Goal: Information Seeking & Learning: Learn about a topic

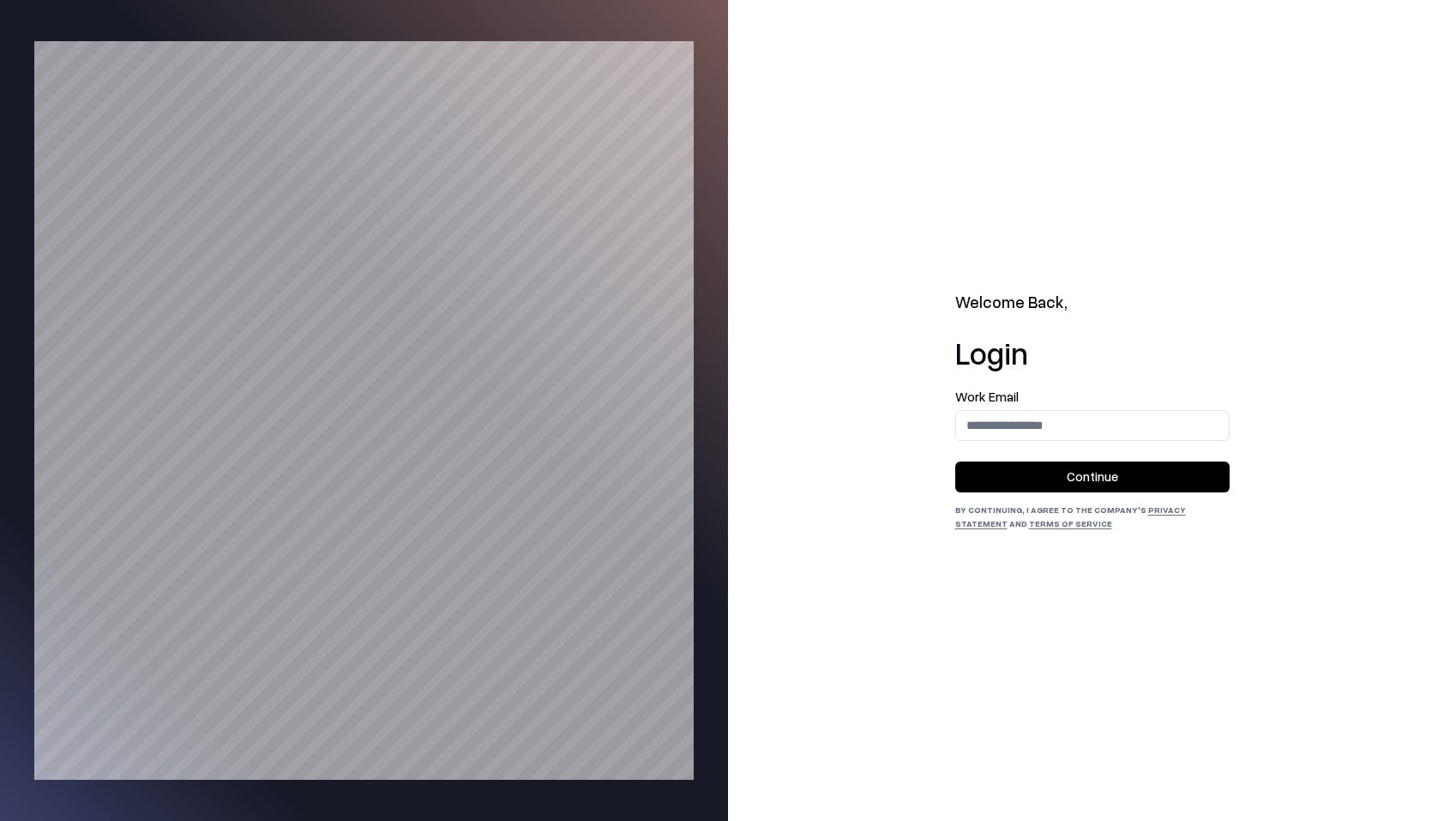
click at [1012, 412] on input "email" at bounding box center [1092, 425] width 273 height 32
type input "**********"
click at [1050, 473] on button "Continue" at bounding box center [1092, 476] width 274 height 31
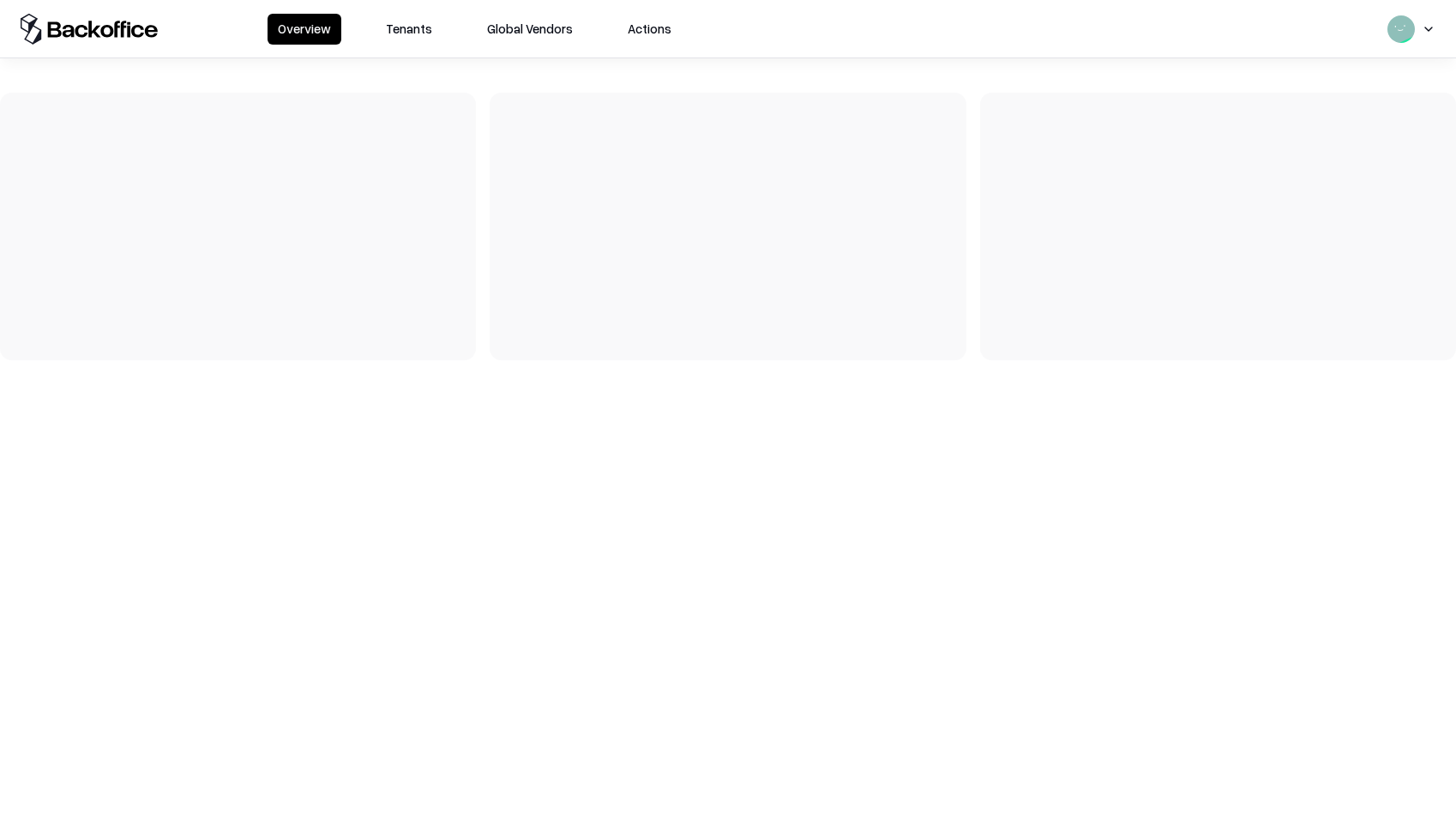
click at [390, 41] on button "Tenants" at bounding box center [409, 29] width 67 height 31
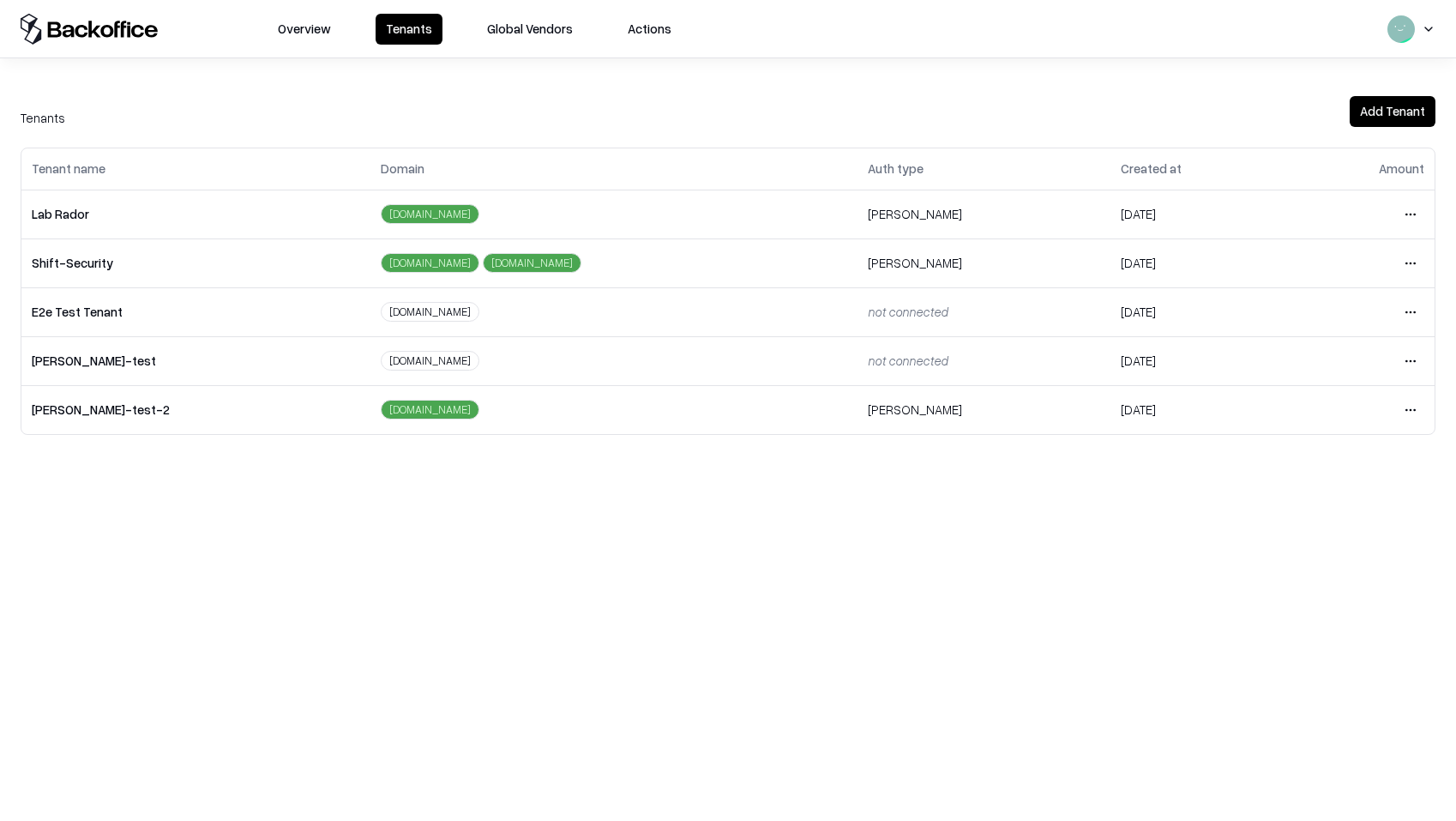
click at [1414, 216] on html "Overview Tenants Global Vendors Actions Tenants Add Tenant Tenant name Domain A…" at bounding box center [728, 410] width 1456 height 821
click at [1291, 357] on div "Login to tenant" at bounding box center [1339, 357] width 185 height 34
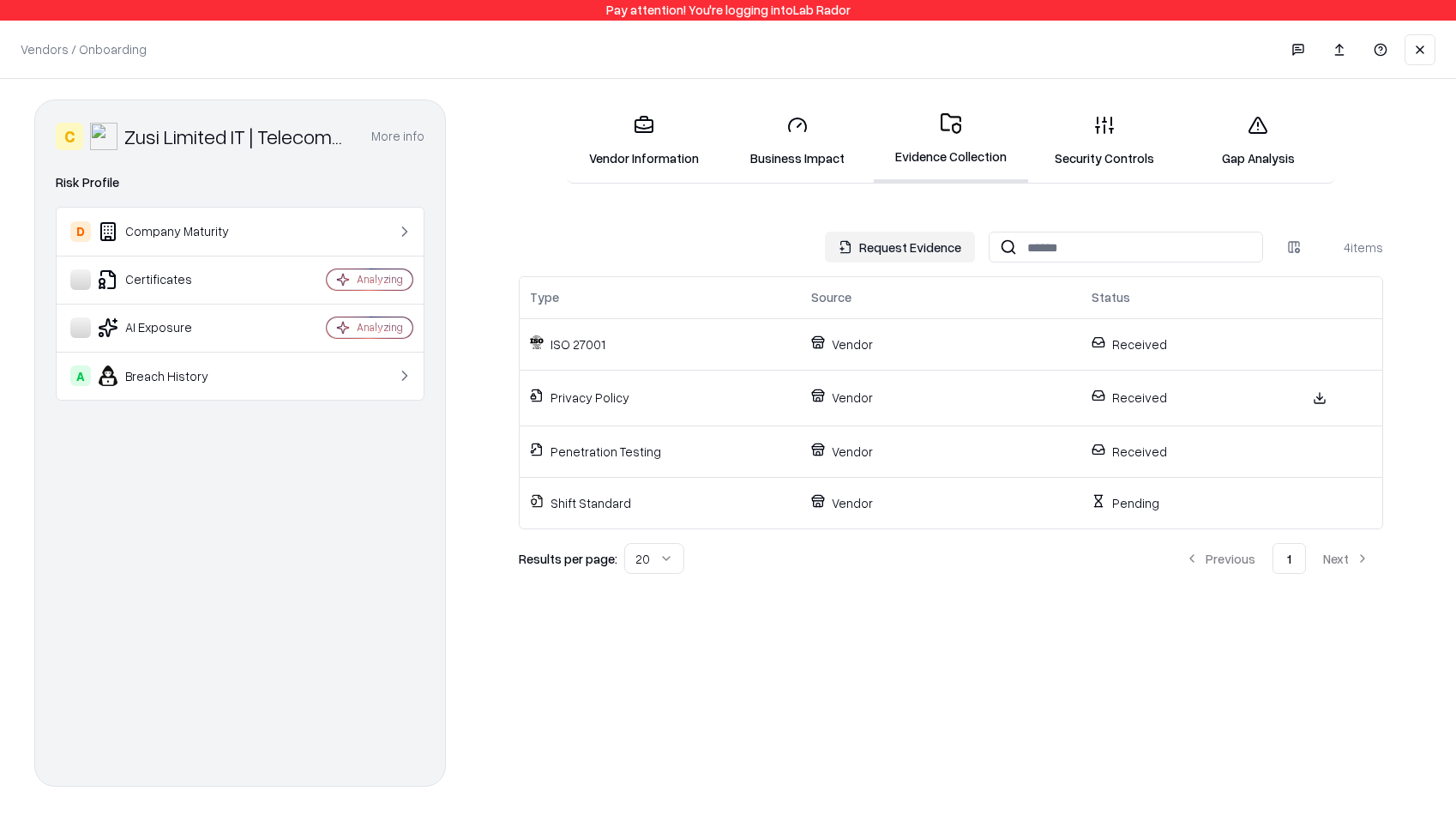
click at [1081, 142] on link "Security Controls" at bounding box center [1105, 141] width 154 height 80
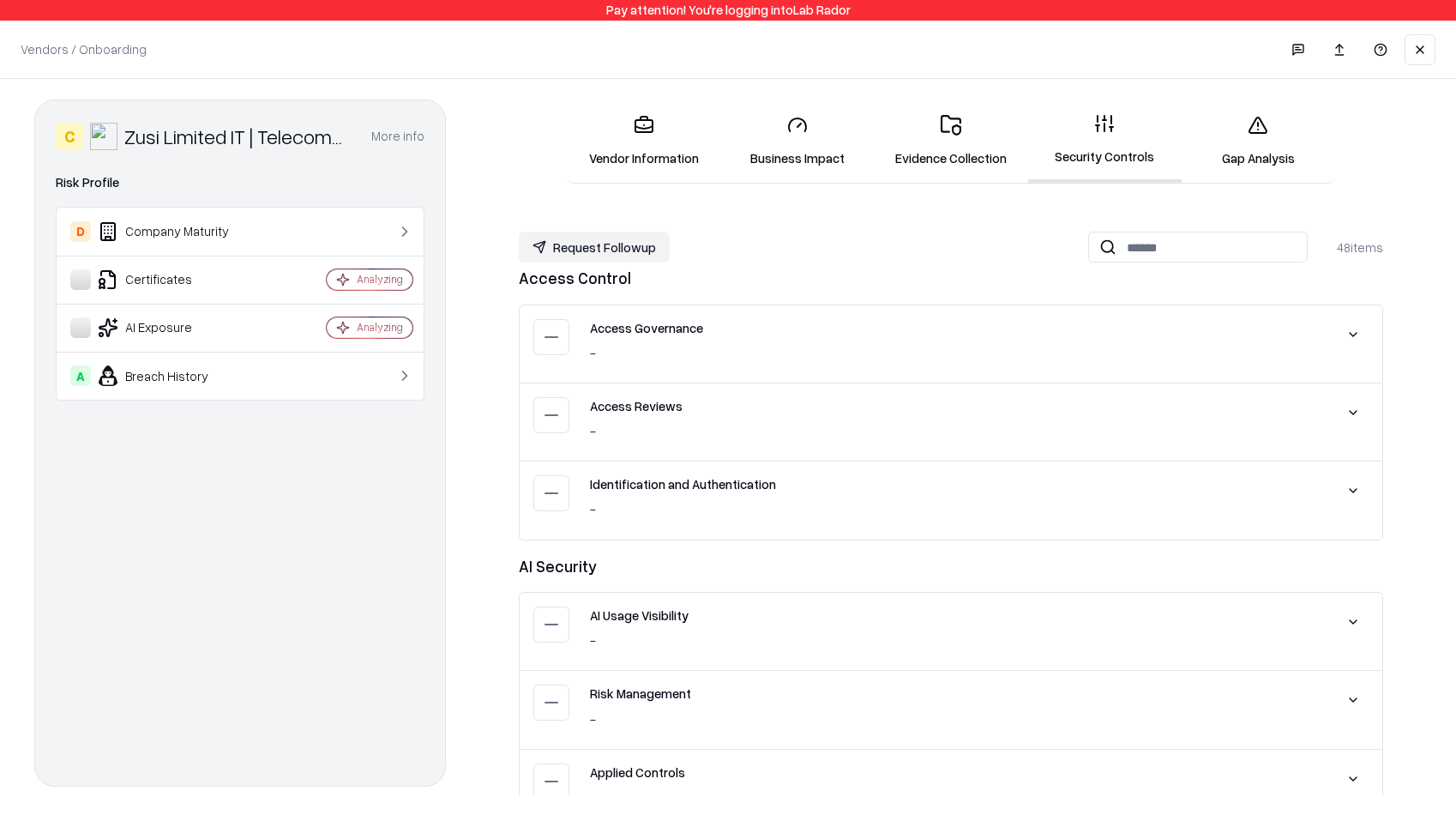
drag, startPoint x: 964, startPoint y: 155, endPoint x: 966, endPoint y: 184, distance: 29.1
click at [964, 155] on link "Evidence Collection" at bounding box center [950, 141] width 154 height 80
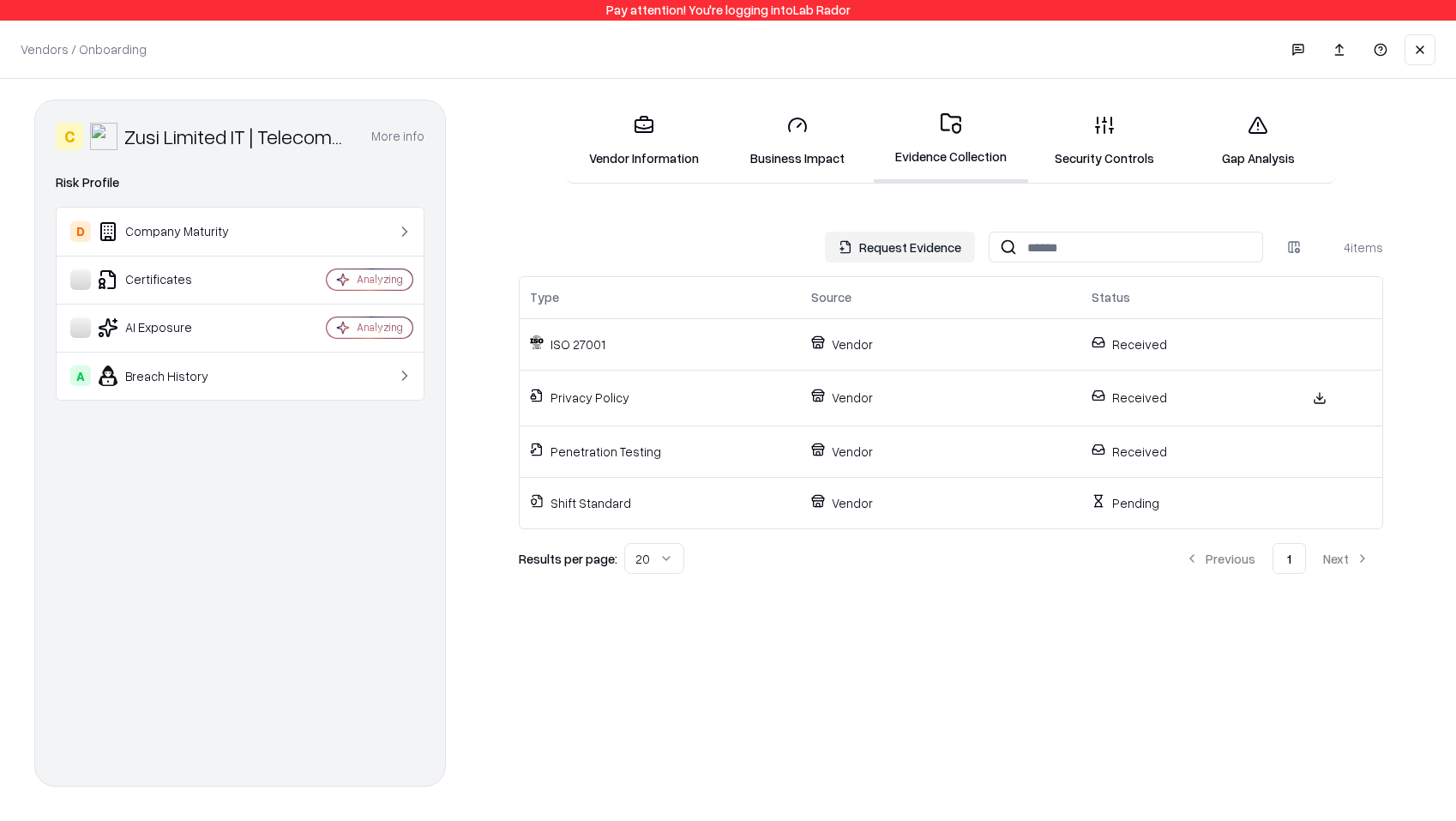
click at [1090, 129] on link "Security Controls" at bounding box center [1105, 141] width 154 height 80
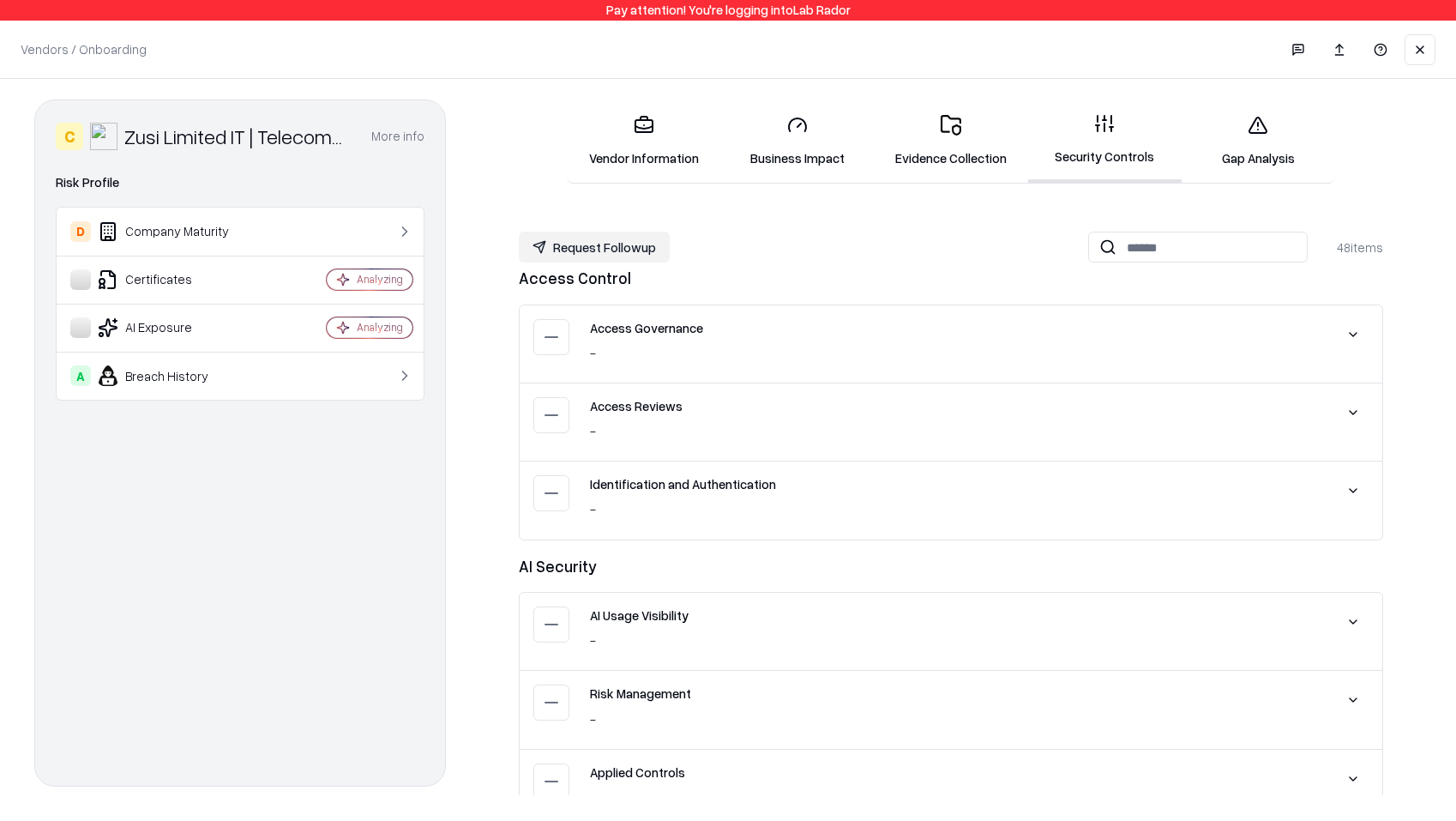
click at [1417, 46] on button at bounding box center [1420, 49] width 31 height 31
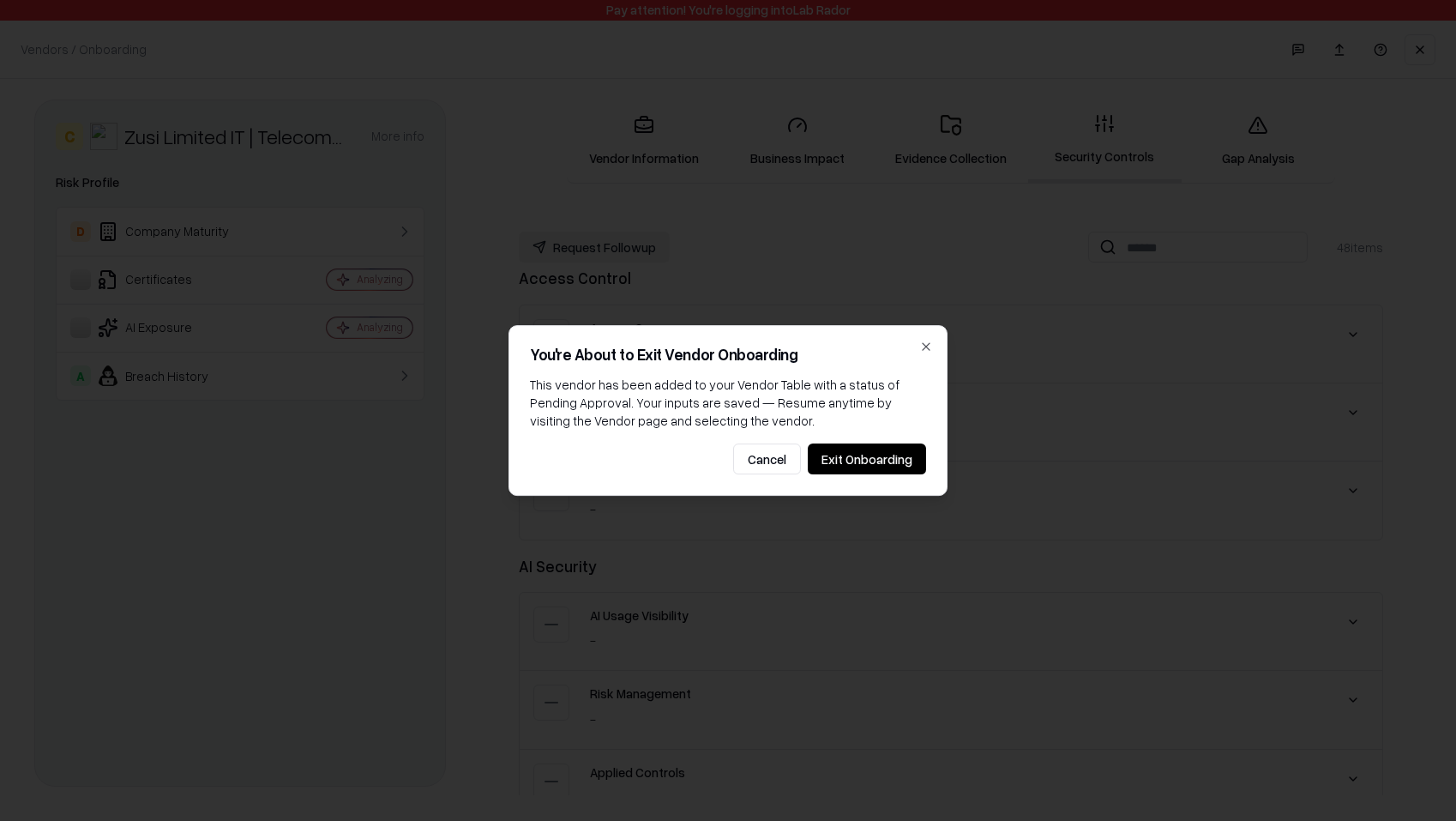
click at [906, 471] on button "Exit Onboarding" at bounding box center [867, 458] width 118 height 31
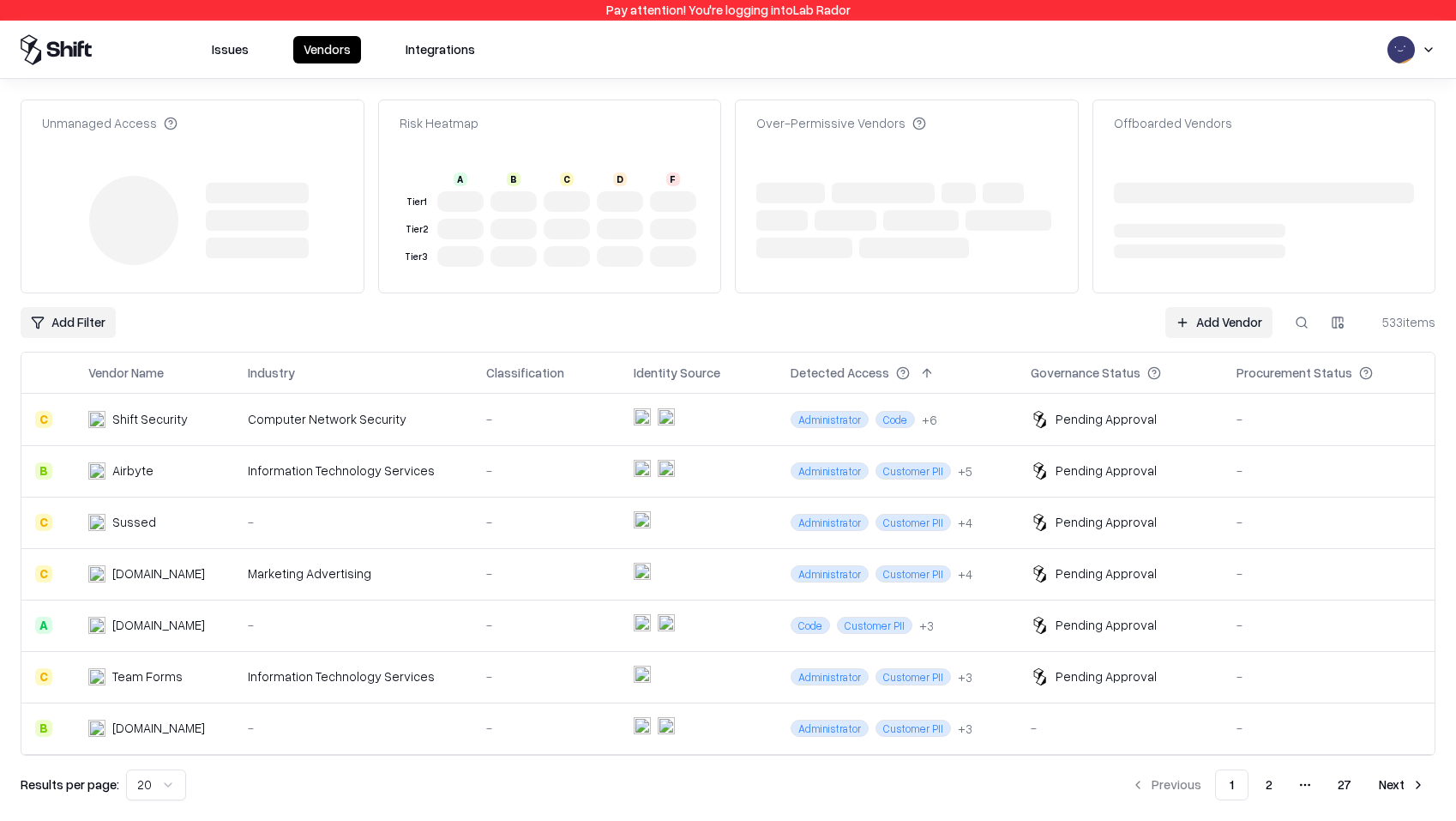
click at [522, 311] on div "Add Filter Add Vendor 533 items" at bounding box center [728, 321] width 1415 height 31
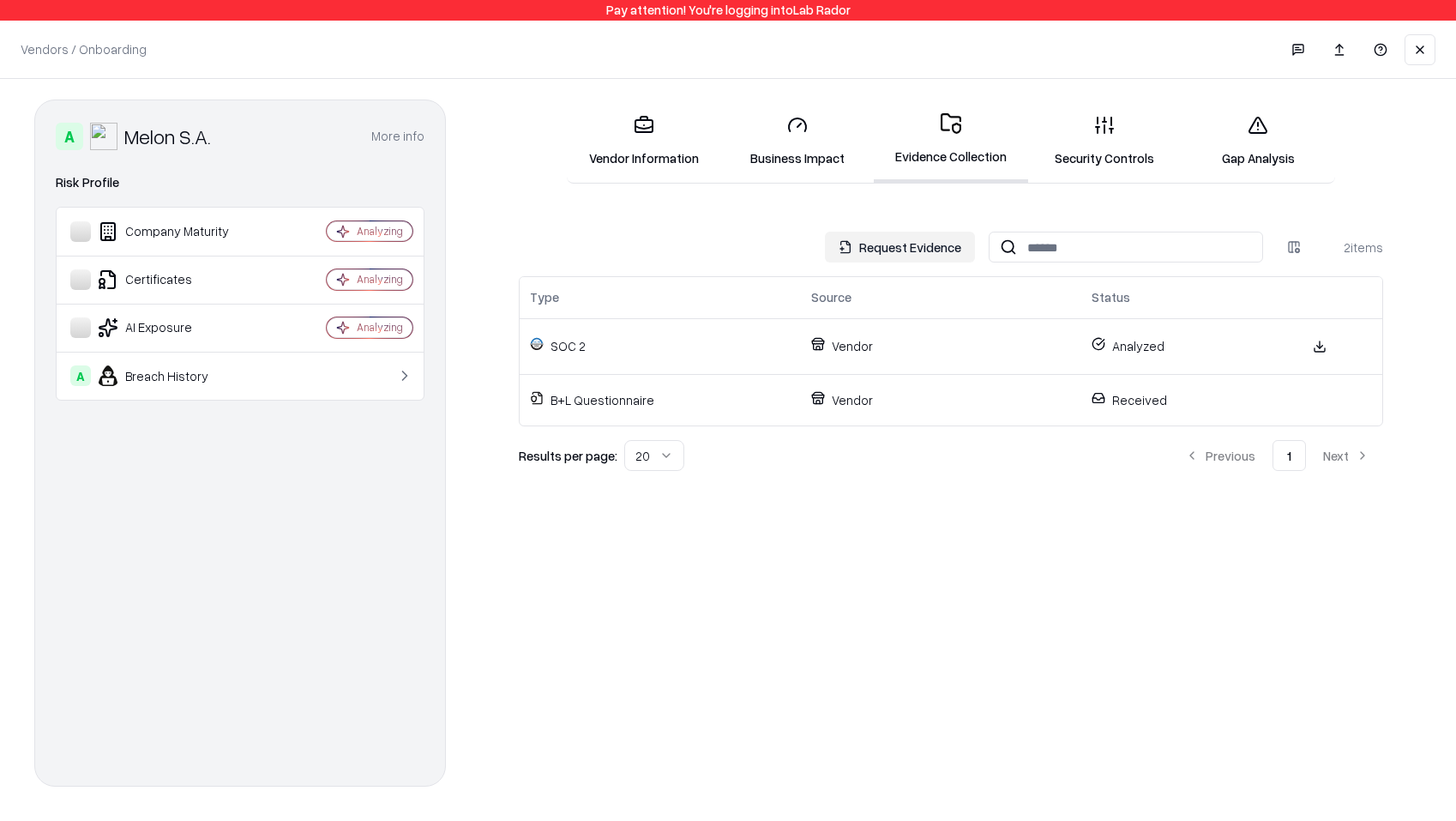
click at [615, 249] on div "Request Evidence 2 items" at bounding box center [950, 246] width 865 height 31
click at [1091, 135] on link "Security Controls" at bounding box center [1105, 141] width 154 height 80
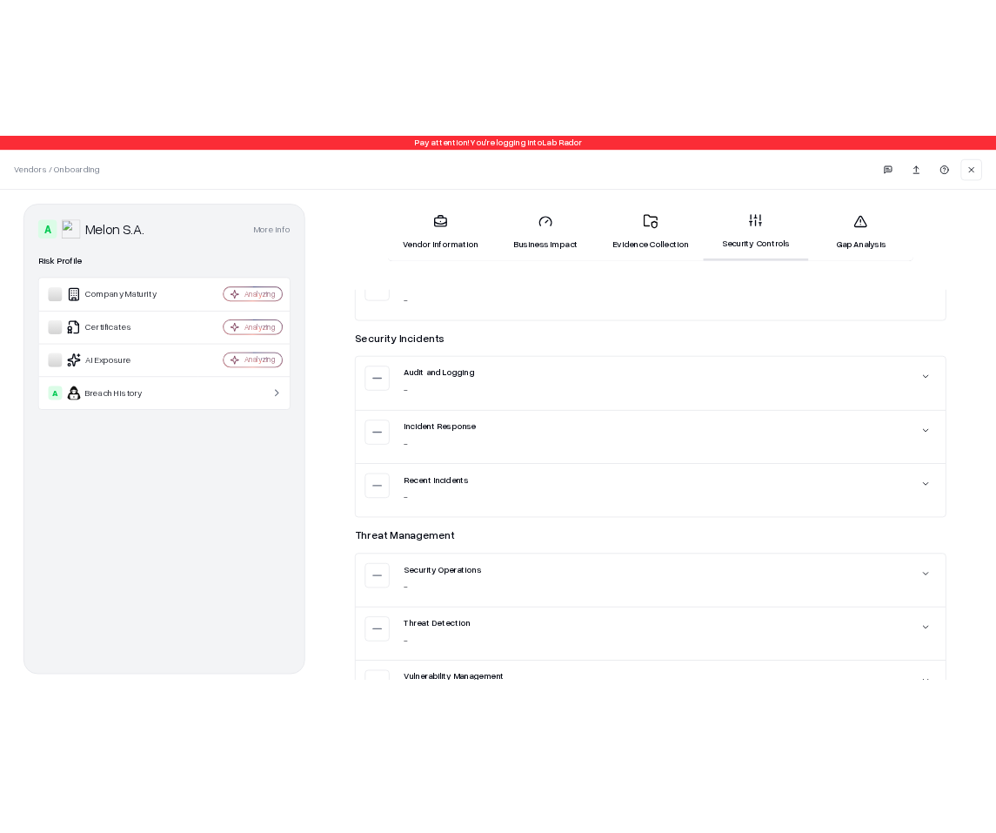
scroll to position [3957, 0]
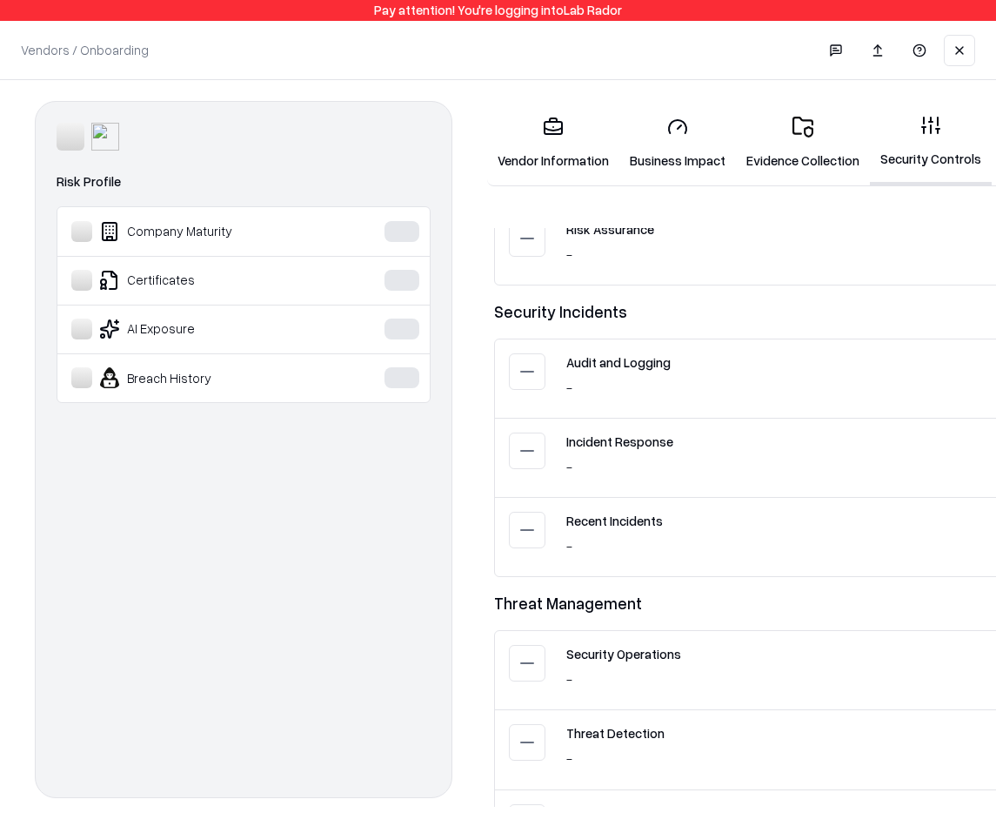
scroll to position [4030, 0]
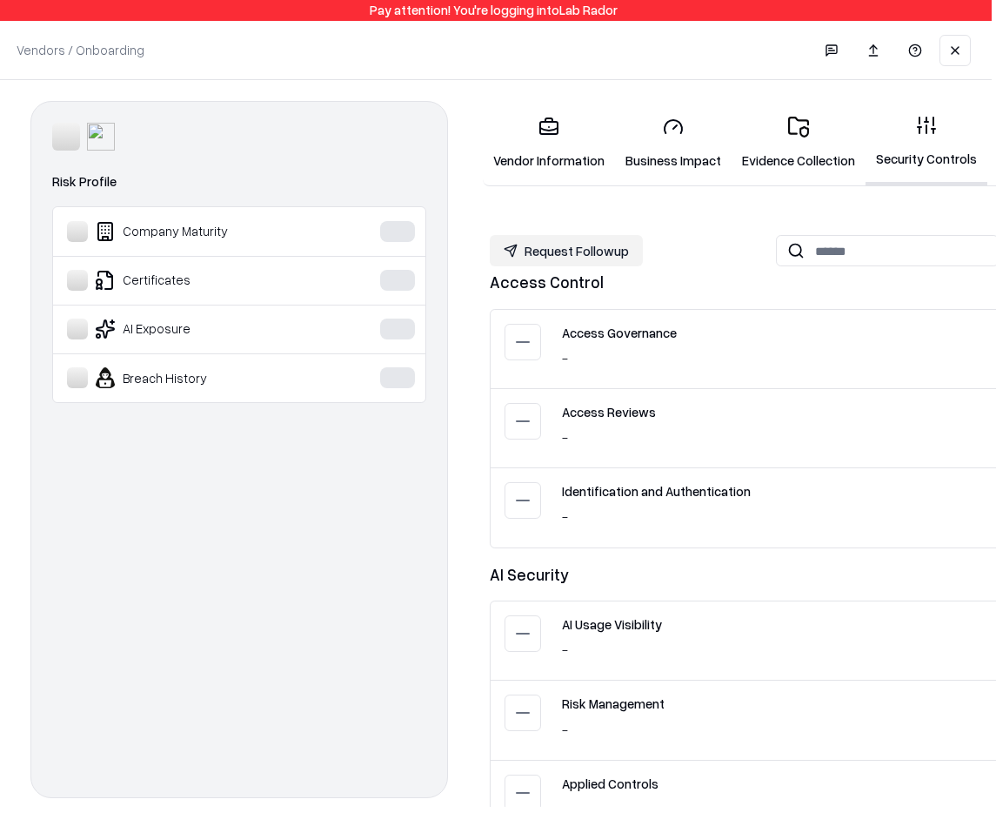
scroll to position [0, 8]
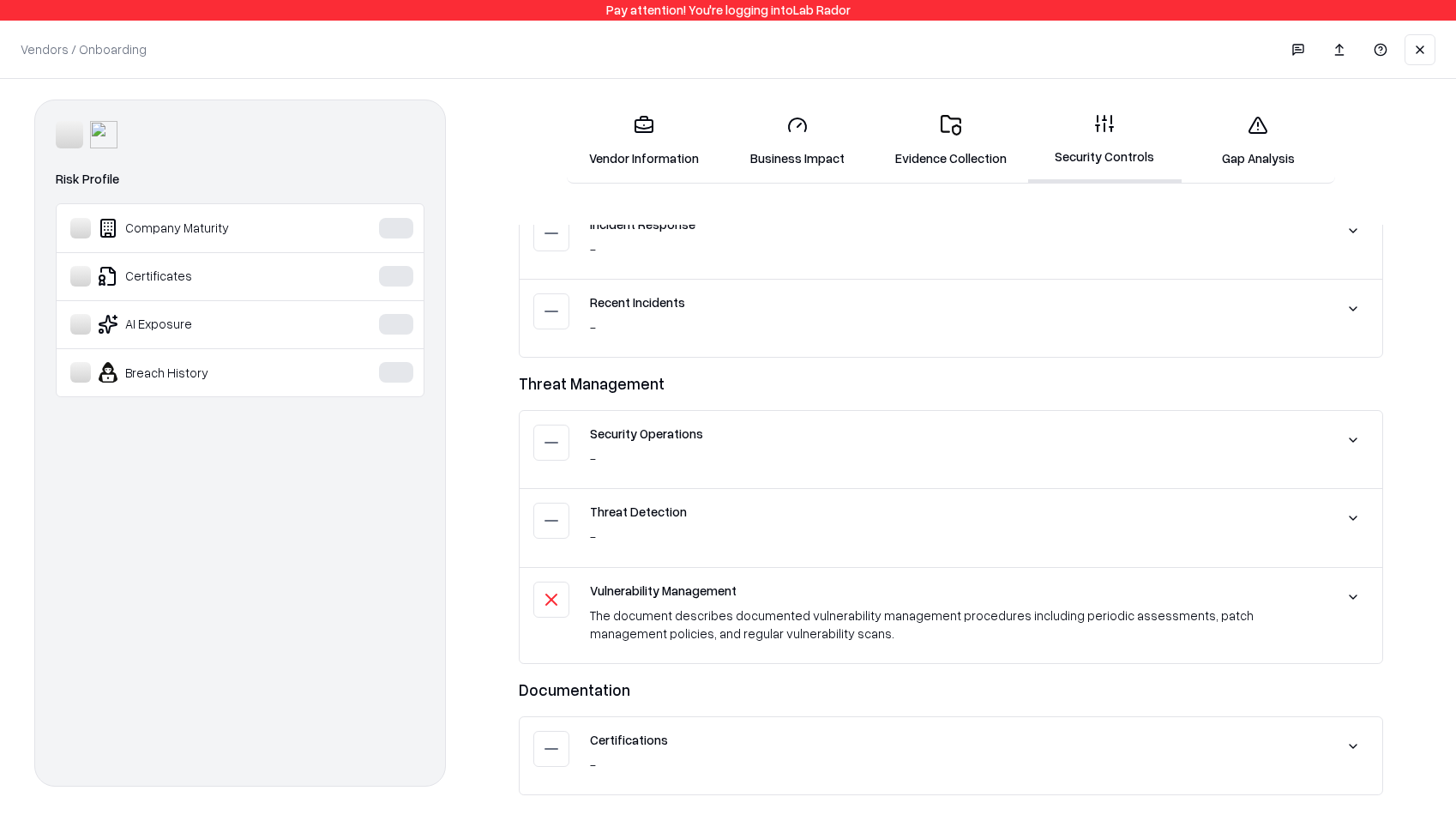
drag, startPoint x: 1266, startPoint y: 599, endPoint x: 1321, endPoint y: 596, distance: 55.1
click at [981, 596] on div "Vulnerability Management" at bounding box center [954, 590] width 728 height 18
click at [981, 596] on button at bounding box center [1352, 596] width 31 height 31
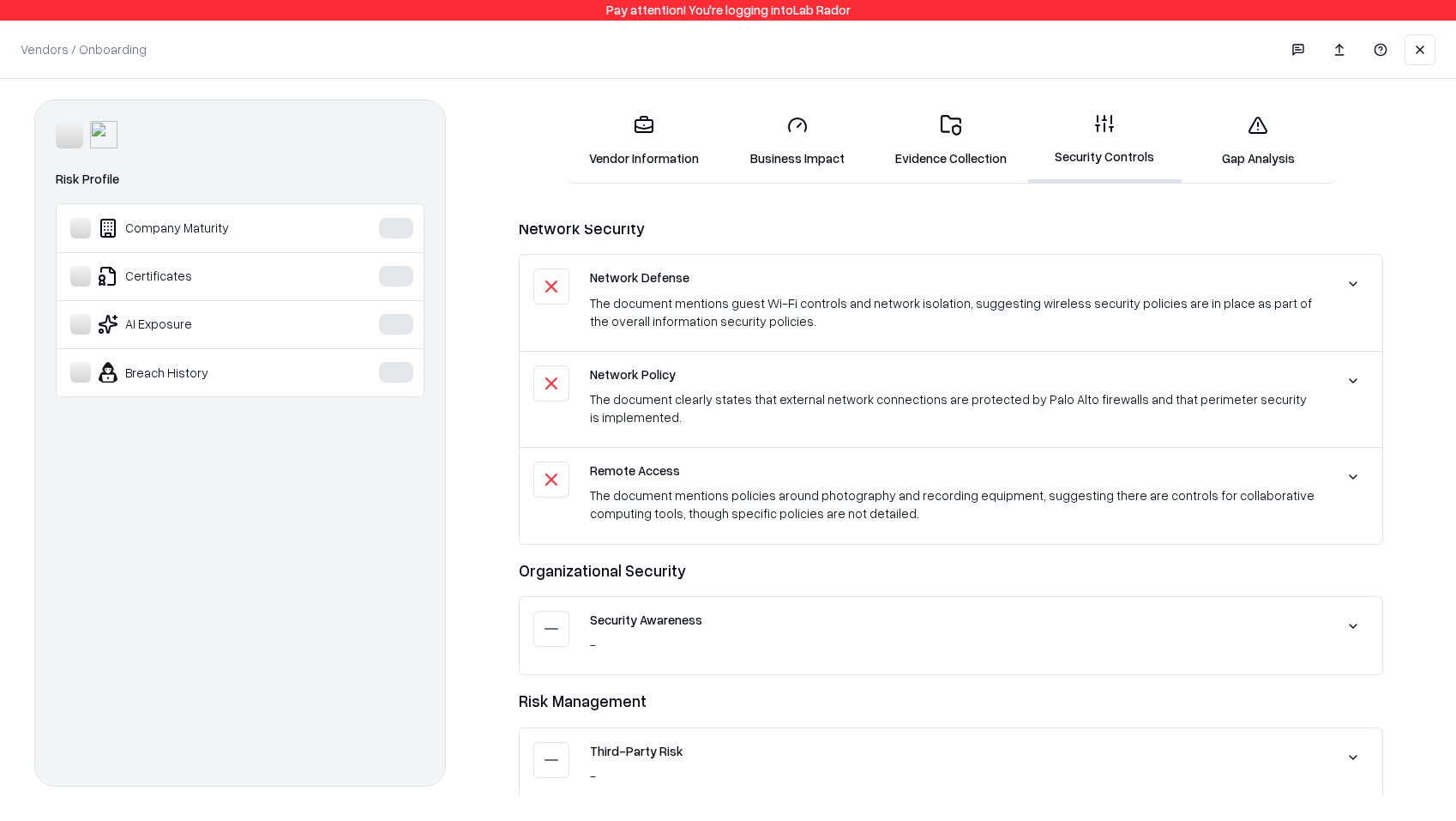
scroll to position [3000, 0]
click at [981, 477] on button at bounding box center [1352, 478] width 31 height 31
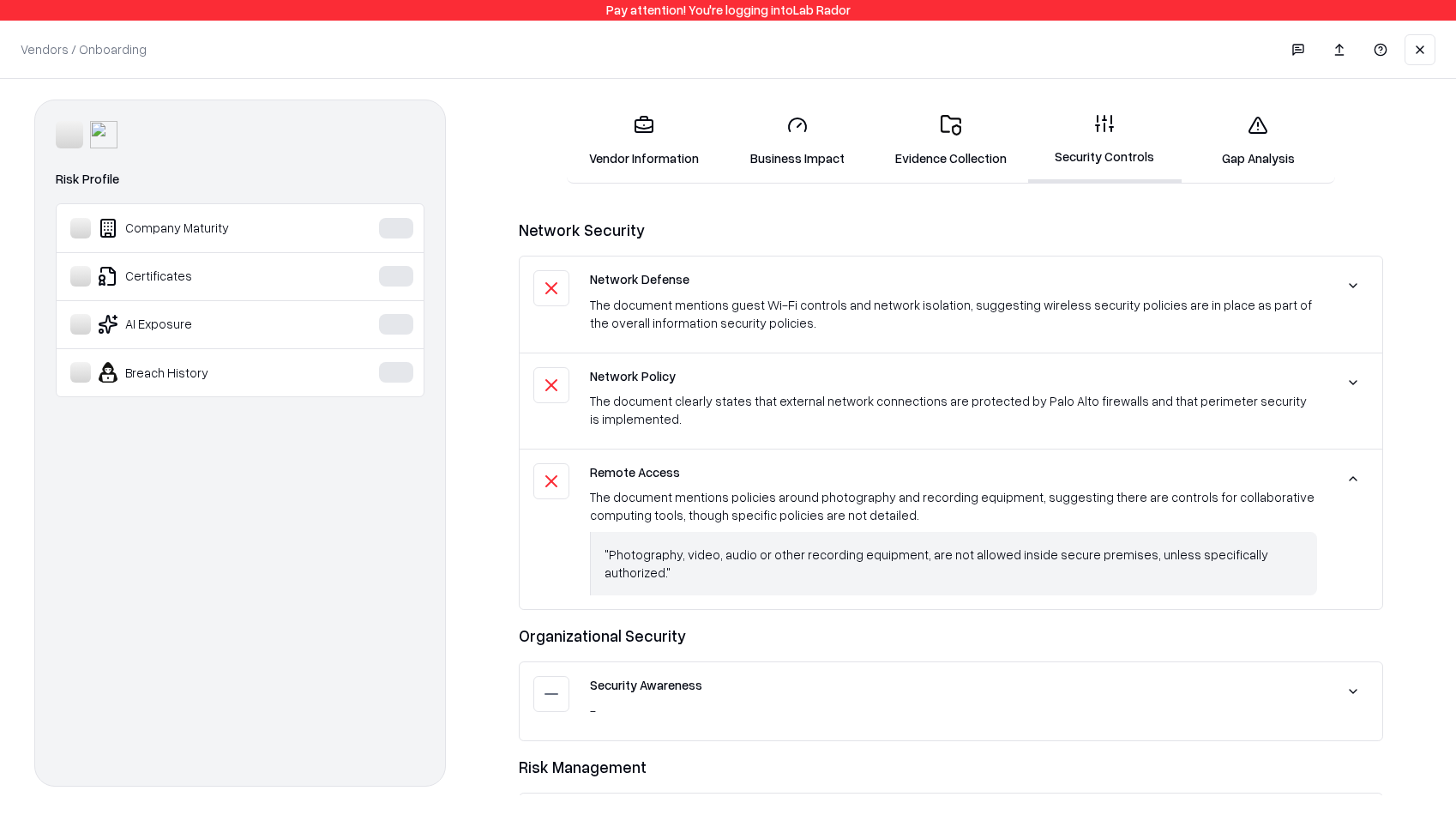
click at [981, 477] on button at bounding box center [1352, 478] width 31 height 31
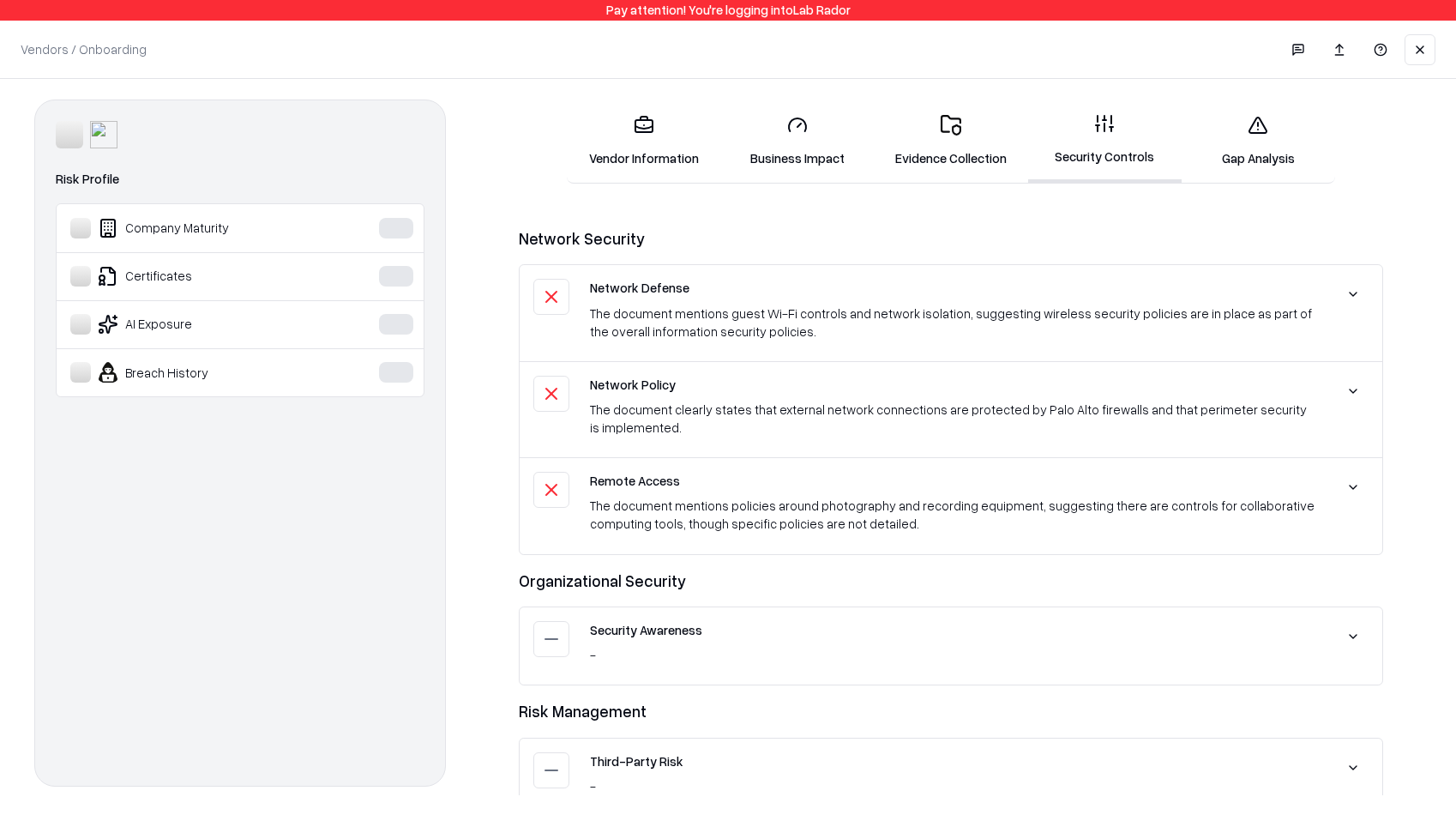
scroll to position [3036, 0]
